Goal: Book appointment/travel/reservation

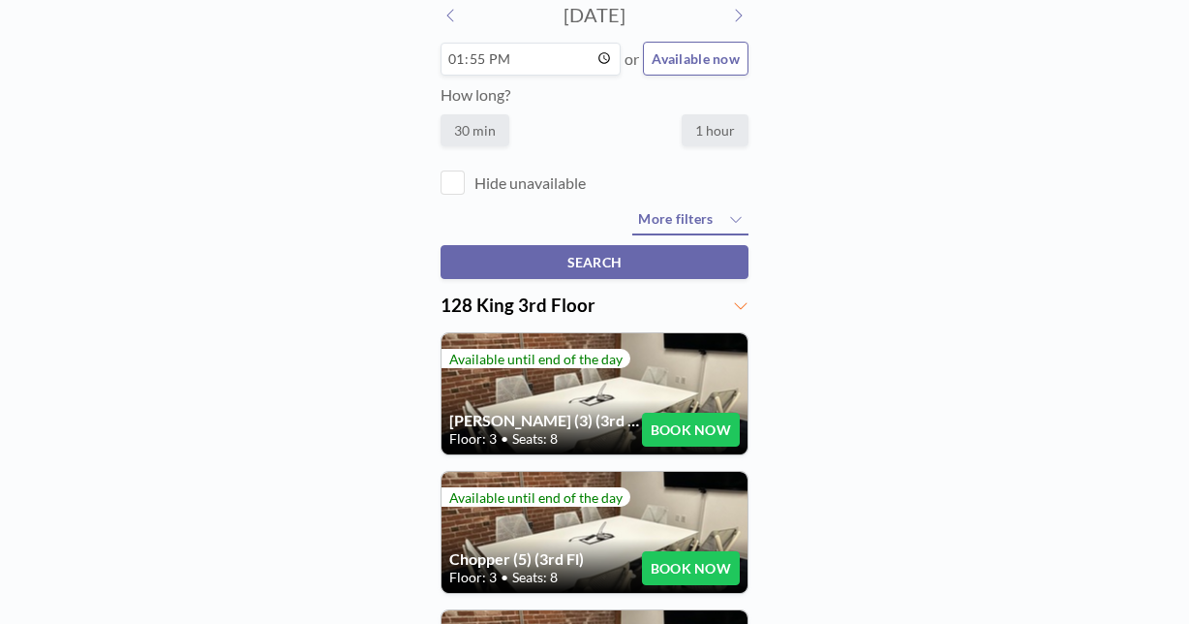
scroll to position [130, 0]
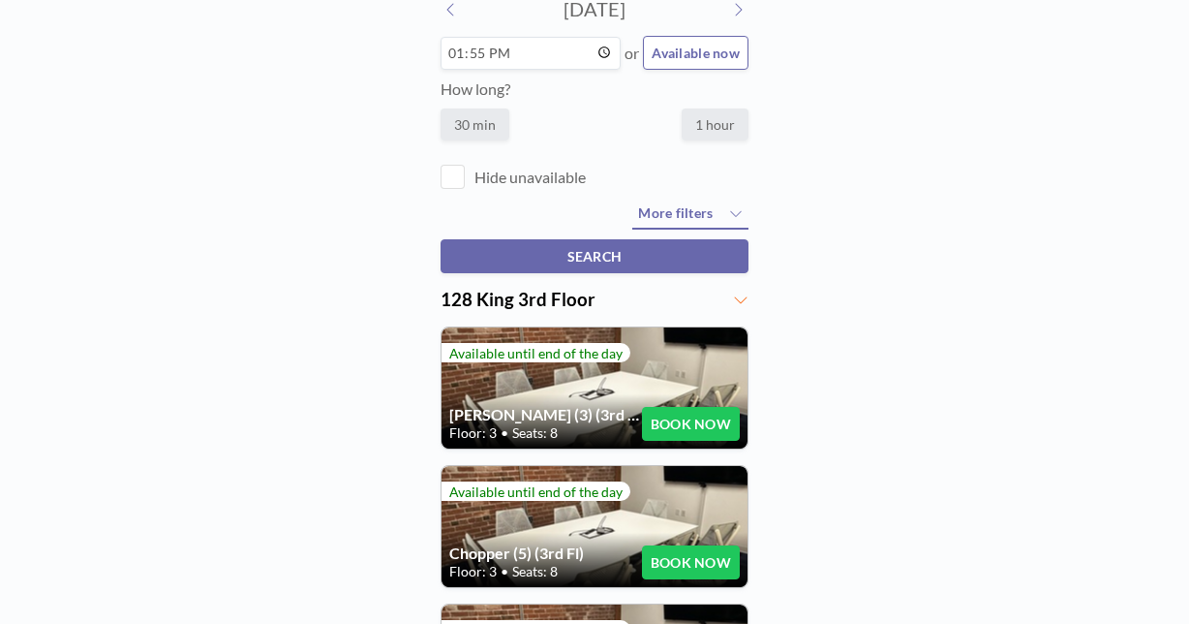
click at [668, 545] on button "BOOK NOW" at bounding box center [691, 562] width 98 height 34
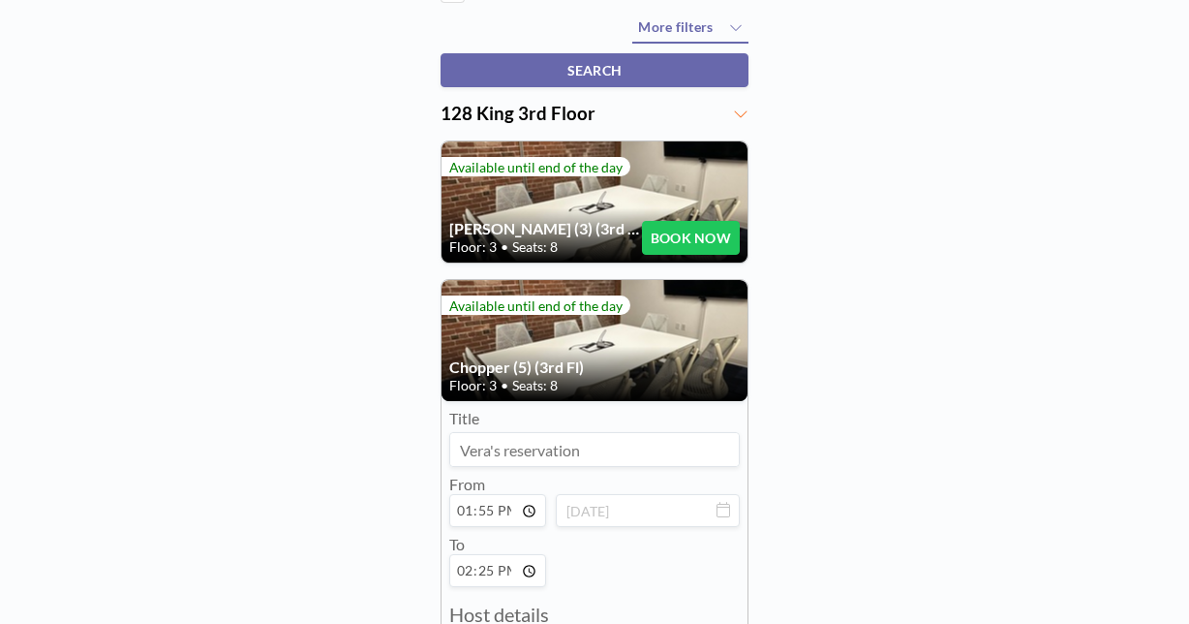
scroll to position [348, 0]
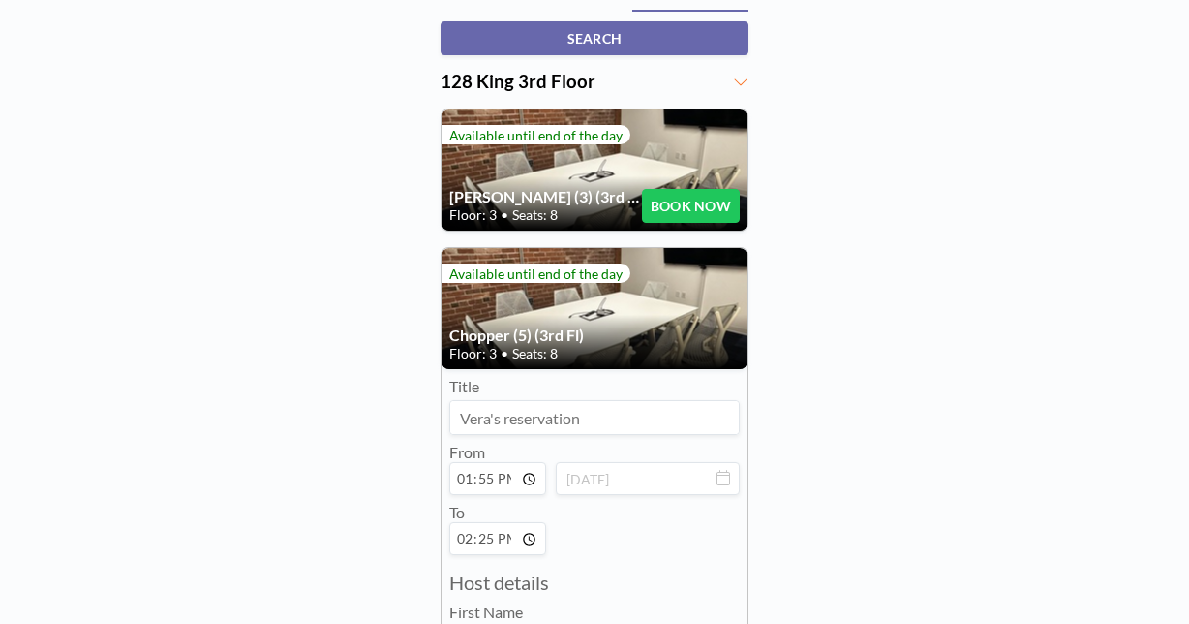
click at [499, 462] on input "13:55" at bounding box center [497, 478] width 97 height 33
type input "14:55"
type input "15:25"
type input "14:30"
click at [508, 522] on input "15:25" at bounding box center [497, 538] width 97 height 33
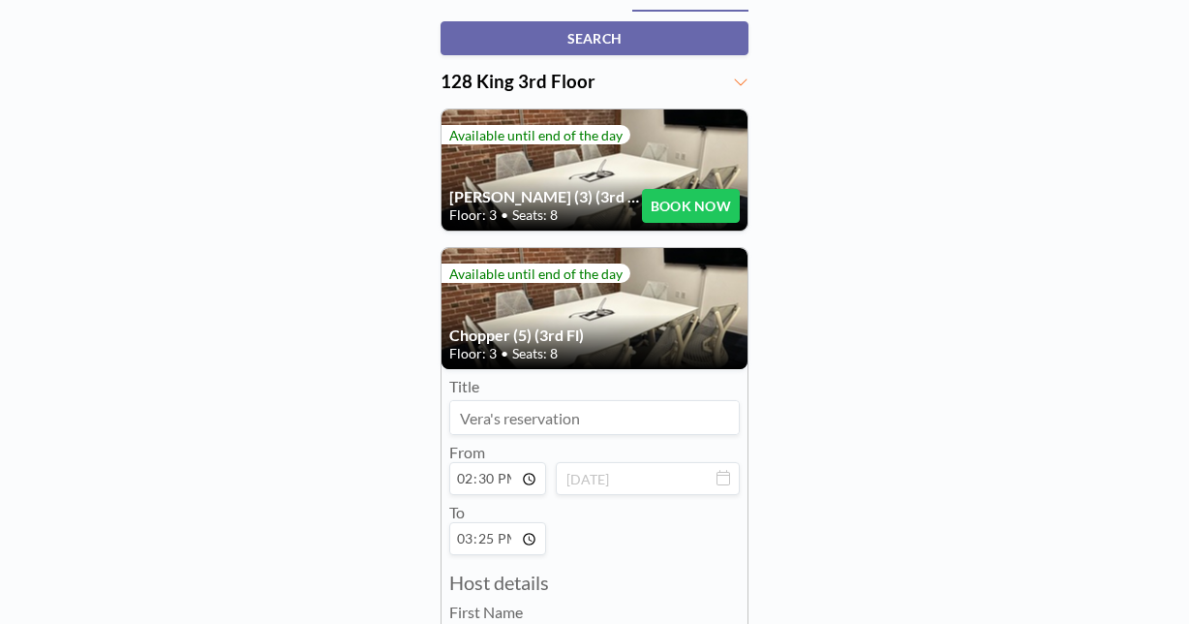
type input "Vera"
click at [506, 522] on input "15:25" at bounding box center [497, 538] width 97 height 33
type input "Dadok"
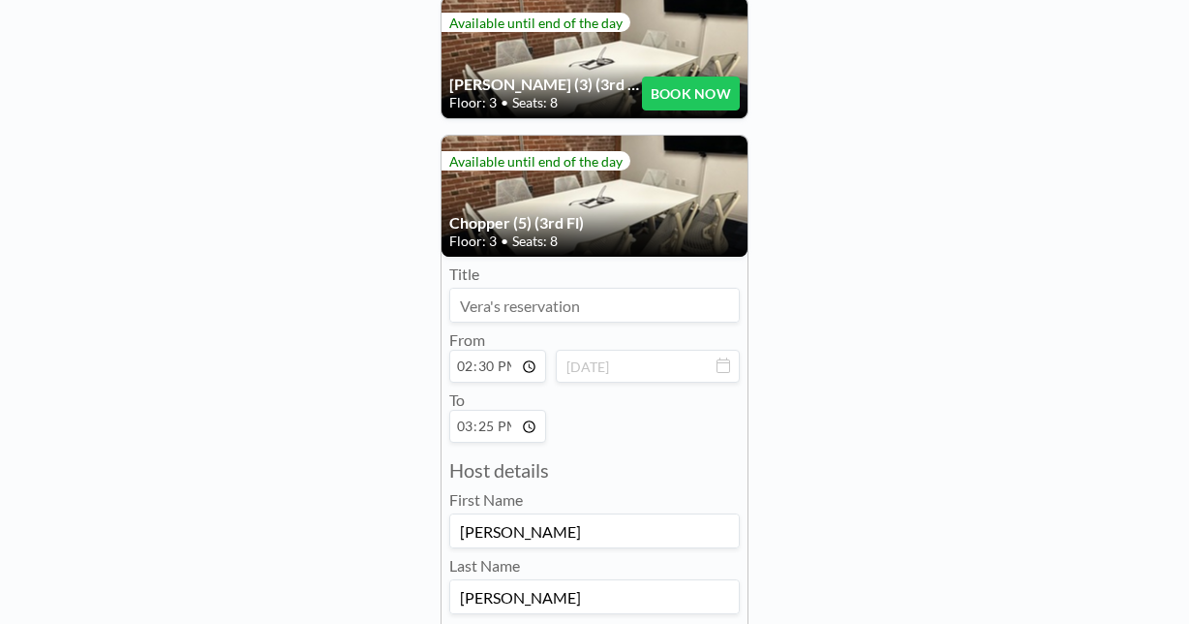
scroll to position [461, 0]
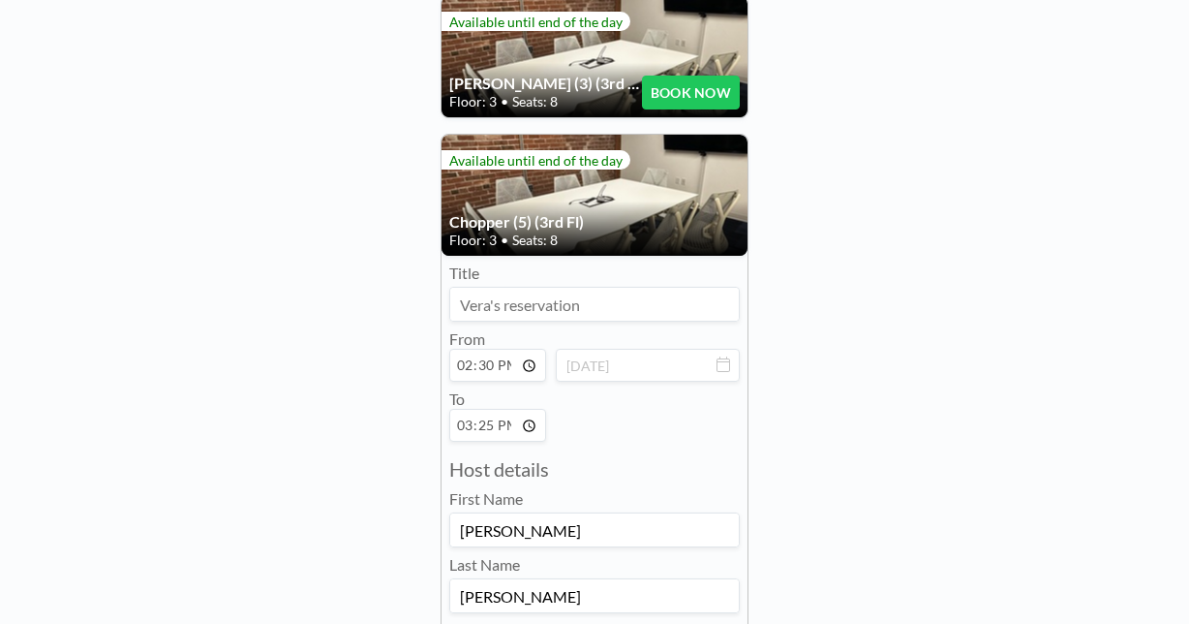
type input "vera@toilabs.com"
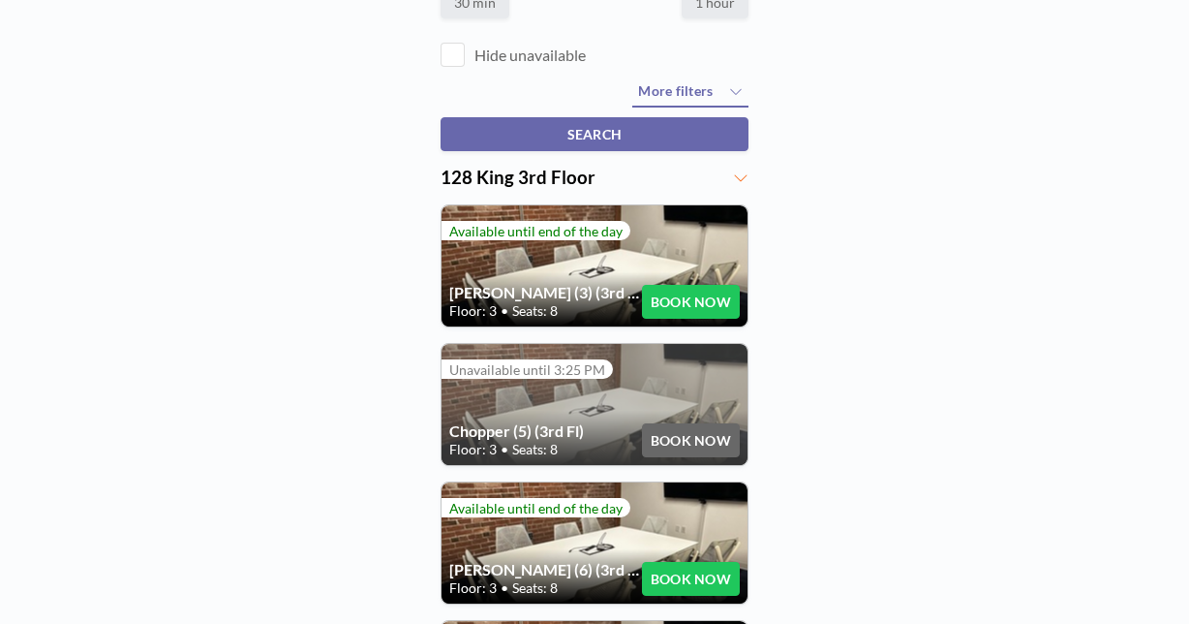
scroll to position [218, 0]
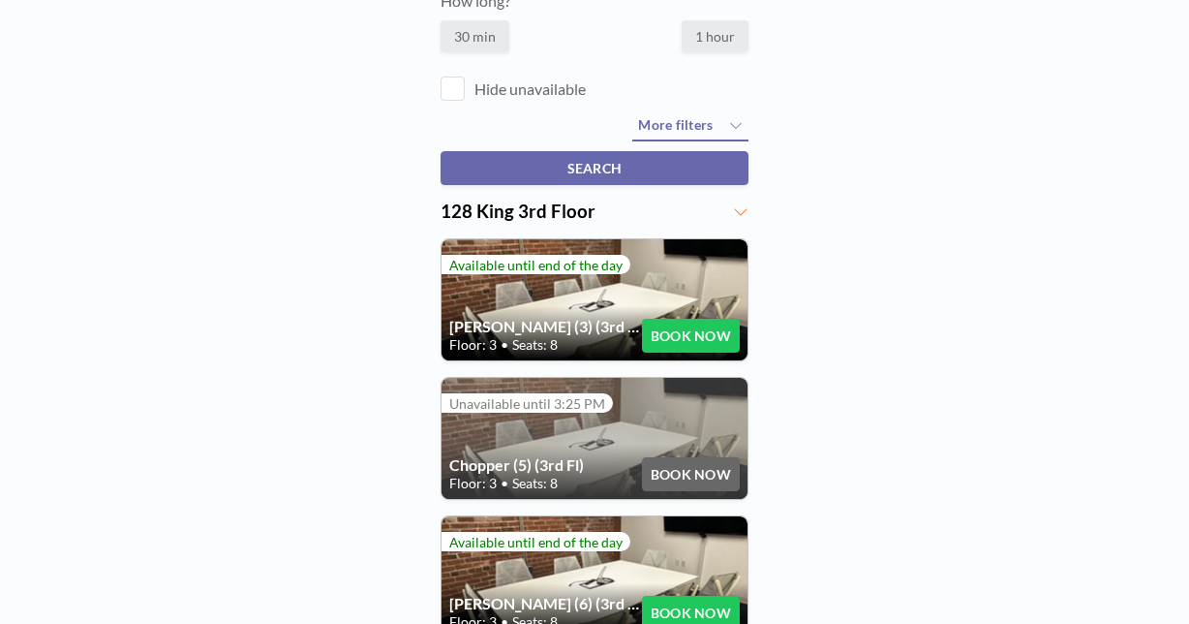
click at [552, 378] on div "Chopper (5) (3rd Fl) Floor: 3 • Seats: 8 BOOK NOW" at bounding box center [595, 438] width 306 height 121
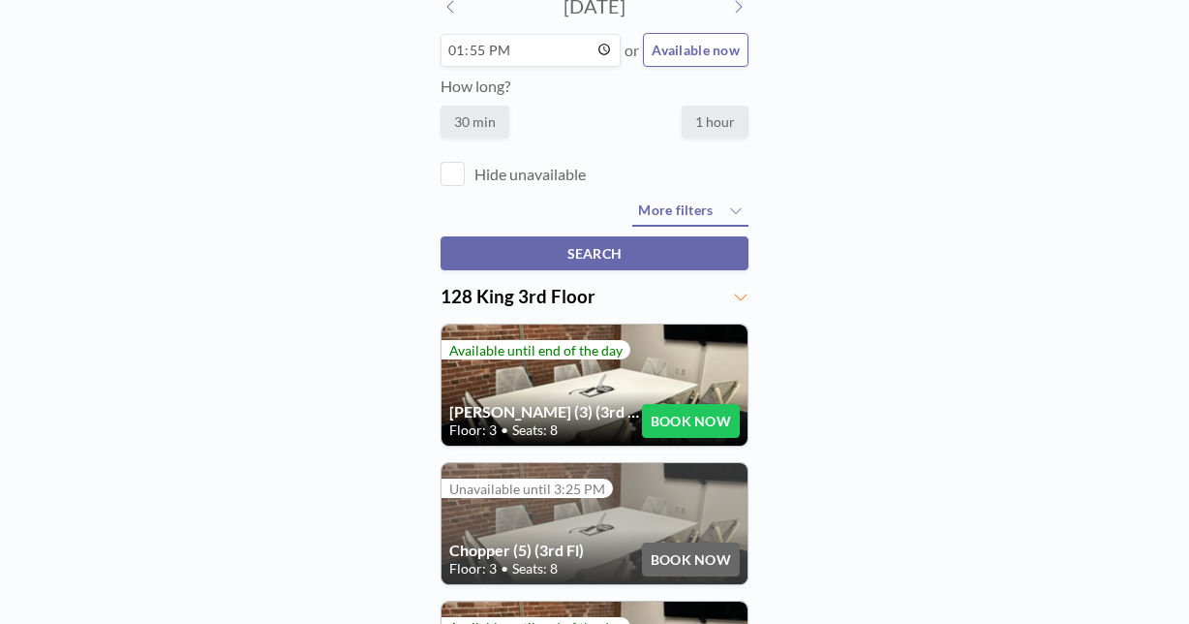
scroll to position [79, 0]
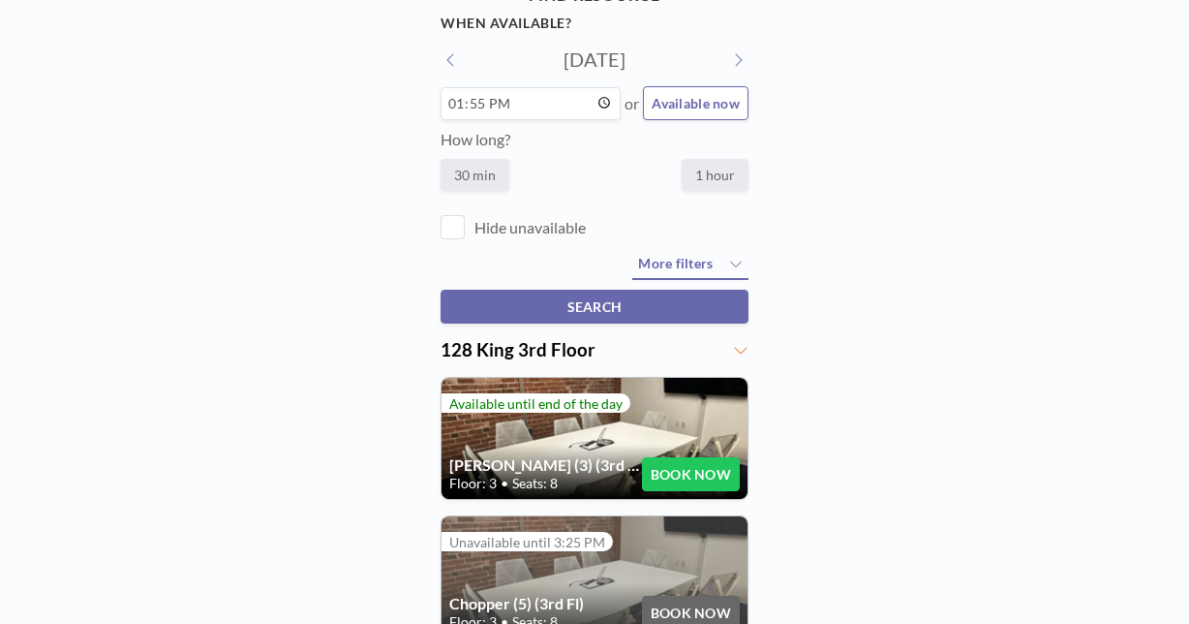
click at [508, 87] on input "13:55" at bounding box center [531, 103] width 180 height 33
click at [528, 87] on input "13:55" at bounding box center [531, 103] width 180 height 33
click at [606, 87] on input "13:55" at bounding box center [531, 103] width 180 height 33
type input "15:30"
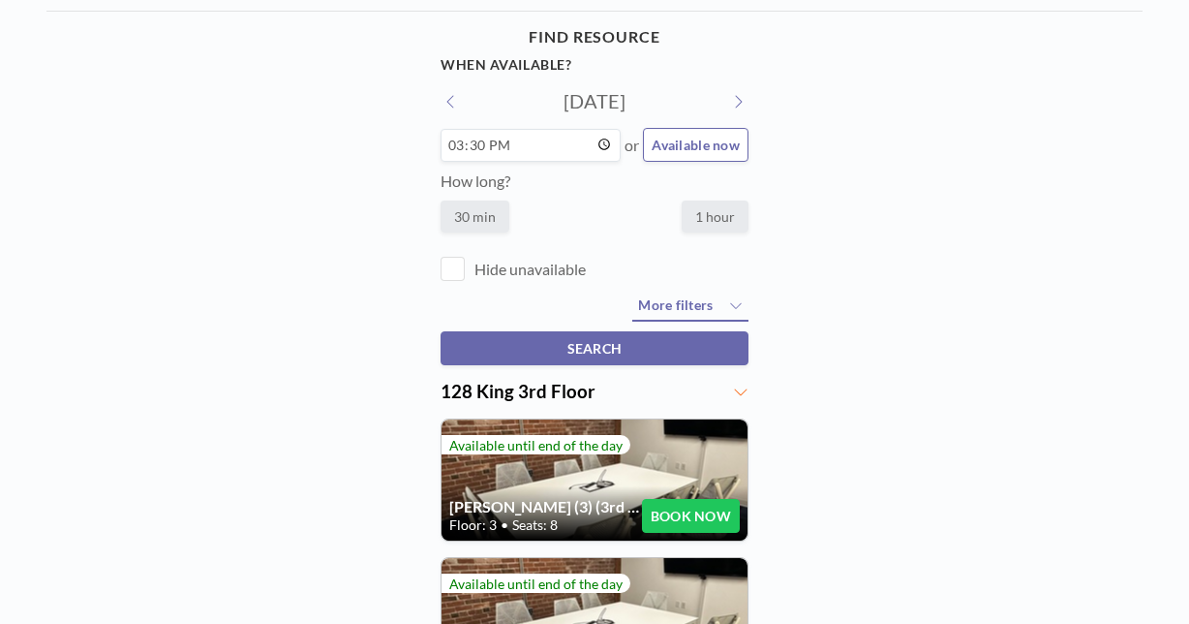
scroll to position [32, 0]
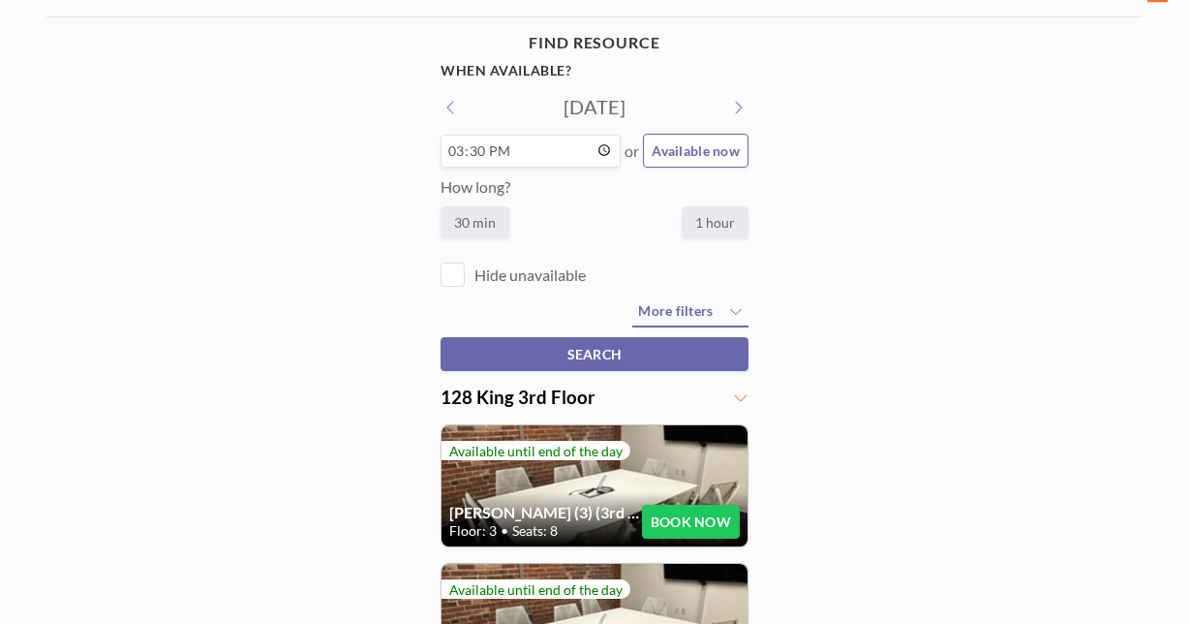
click at [495, 135] on input "15:30" at bounding box center [531, 151] width 180 height 33
click at [507, 206] on label "30 min" at bounding box center [475, 222] width 69 height 32
radio input "true"
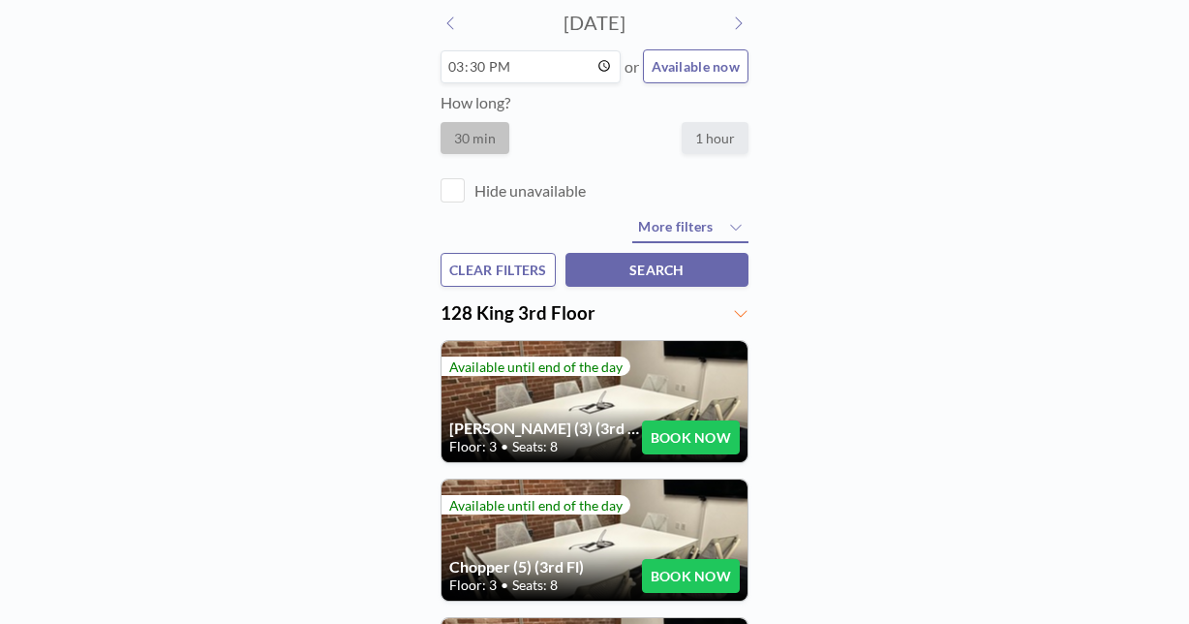
scroll to position [113, 0]
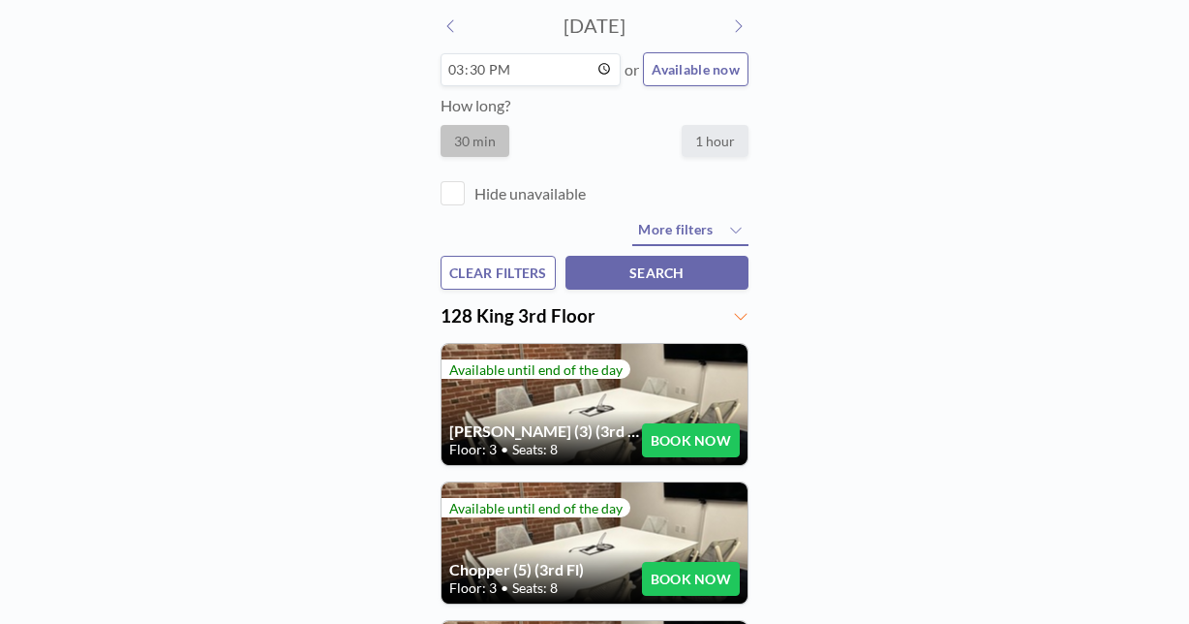
click at [678, 562] on button "BOOK NOW" at bounding box center [691, 579] width 98 height 34
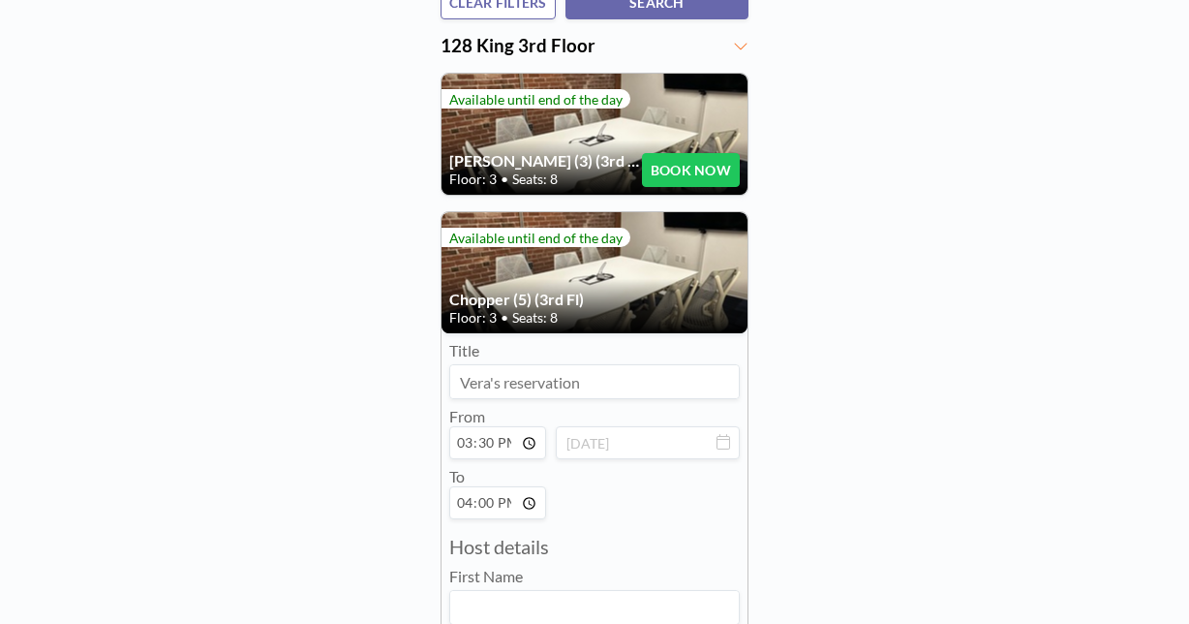
scroll to position [385, 0]
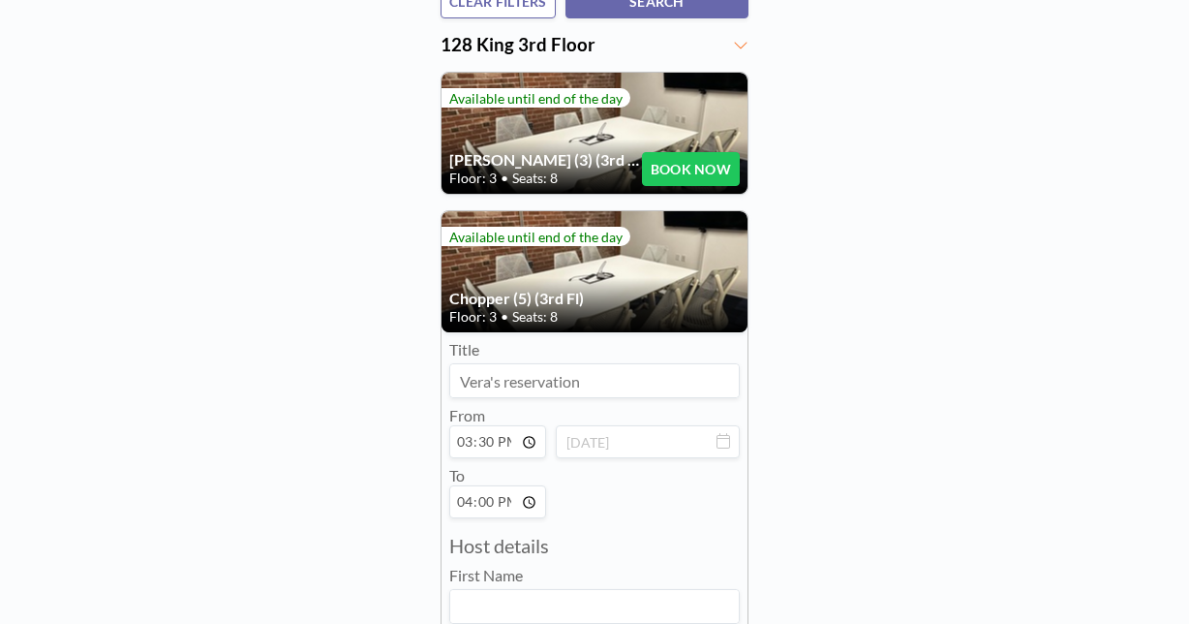
click at [527, 590] on input at bounding box center [594, 606] width 289 height 33
type input "Vera"
type input "Dadok"
type input "vera@toilabs.com"
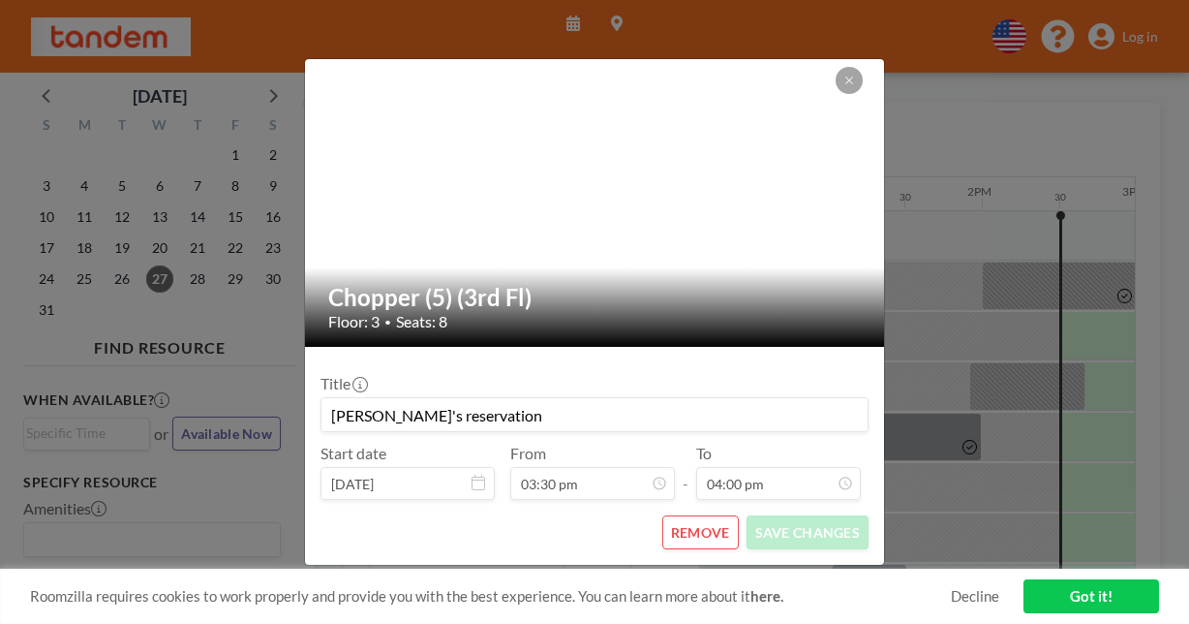
scroll to position [0, 1889]
click at [692, 515] on button "REMOVE" at bounding box center [700, 532] width 77 height 34
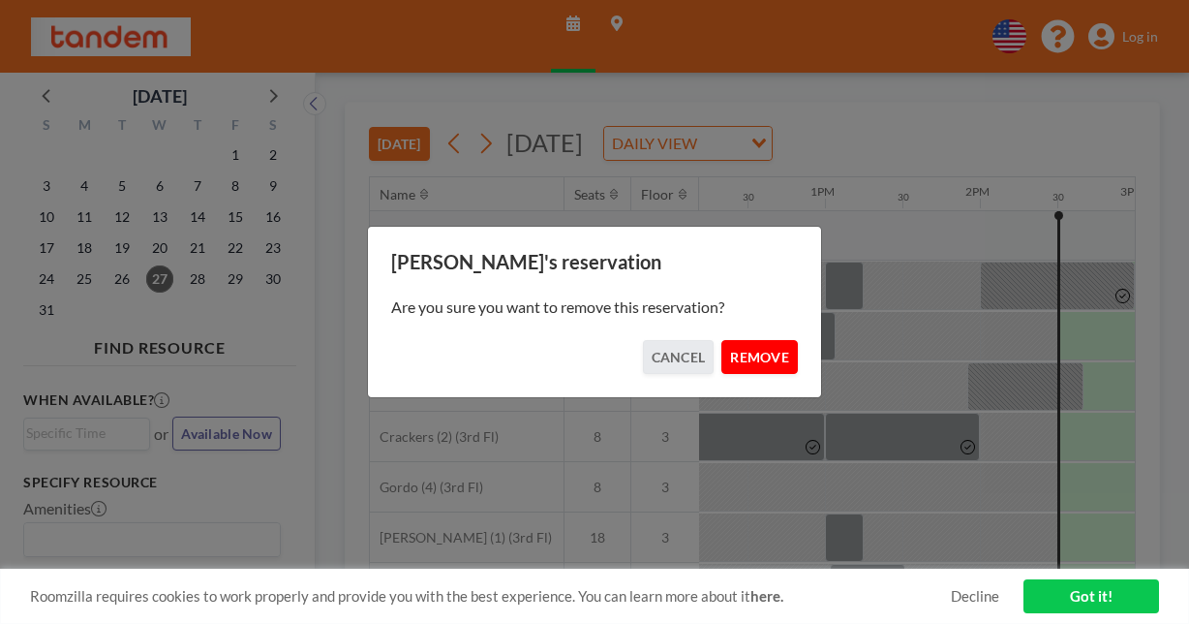
click at [734, 343] on button "REMOVE" at bounding box center [760, 357] width 77 height 34
